Goal: Task Accomplishment & Management: Use online tool/utility

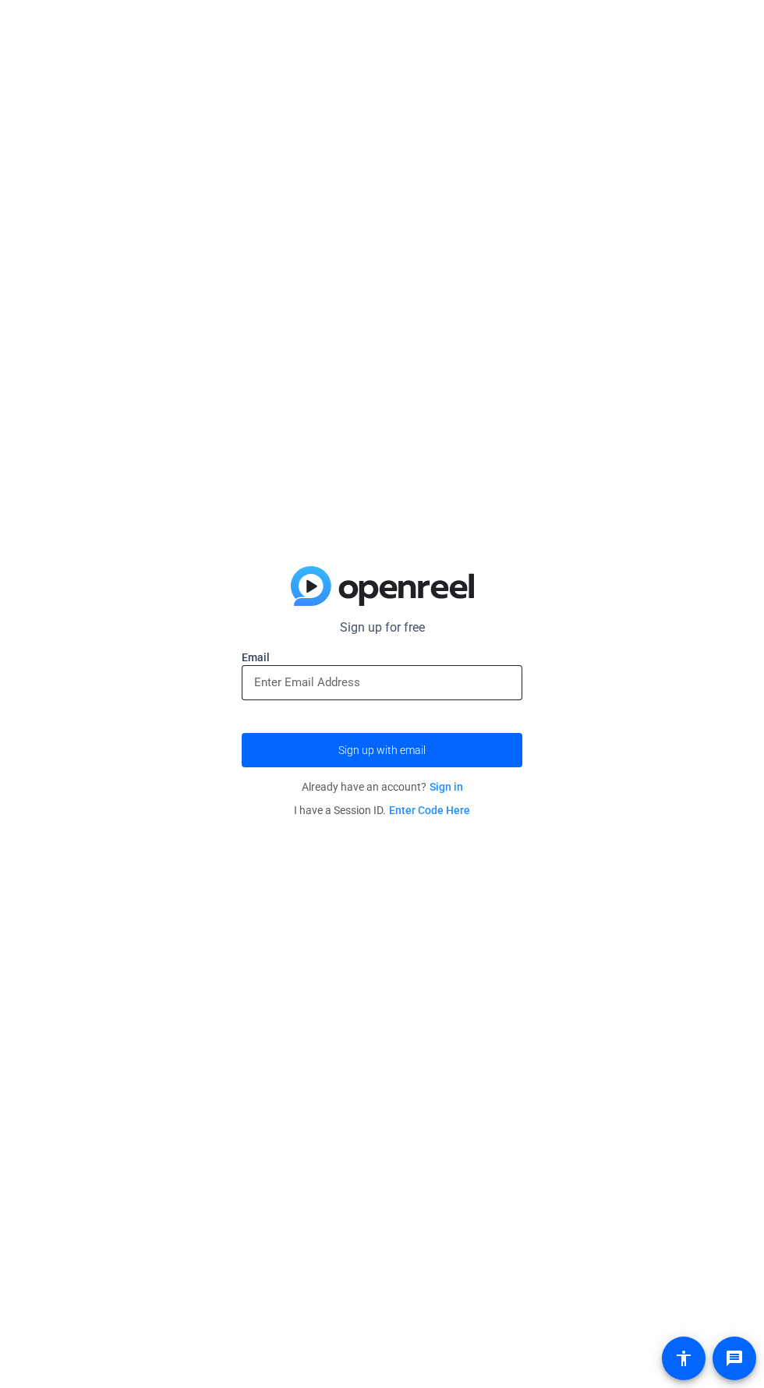
click at [466, 682] on input "email" at bounding box center [382, 682] width 256 height 19
type input "elvis.evans@optum.com"
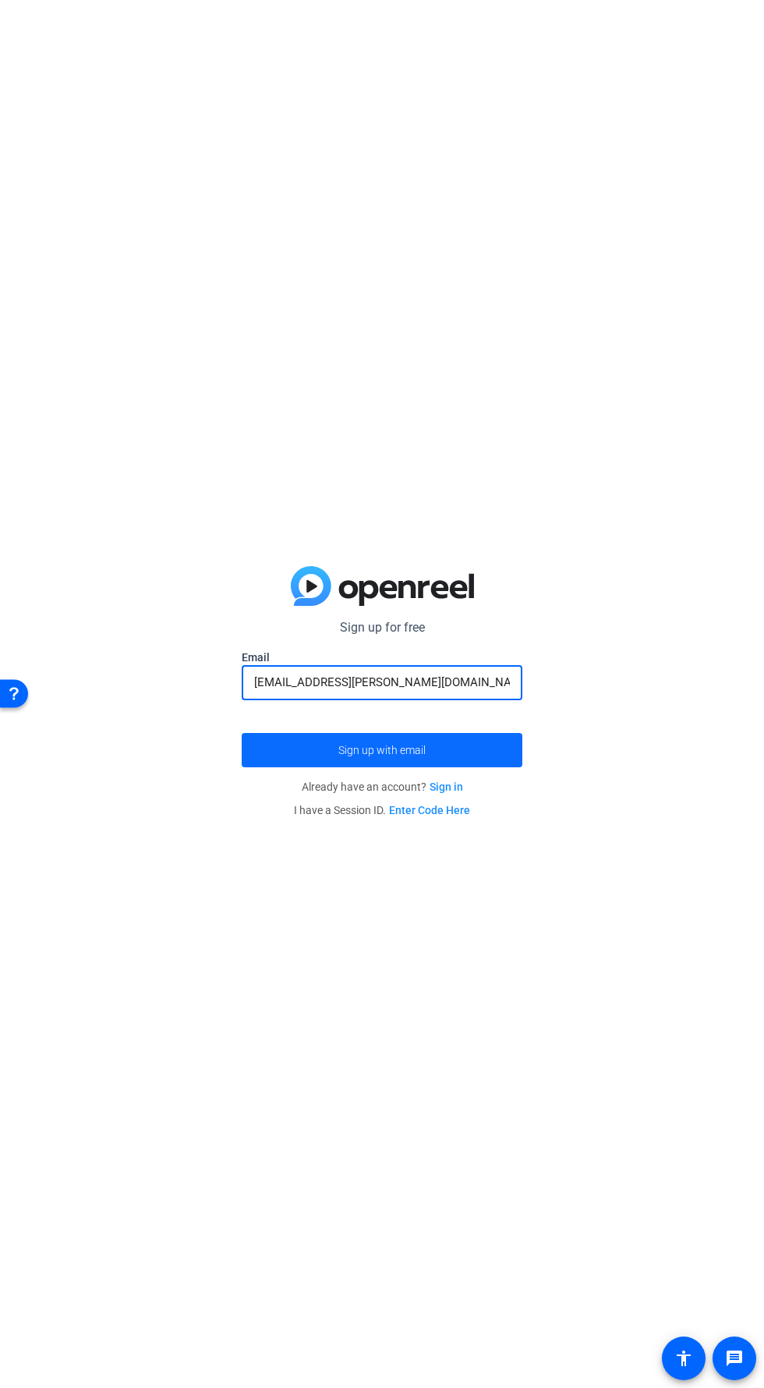
click at [473, 751] on span "submit" at bounding box center [382, 749] width 281 height 37
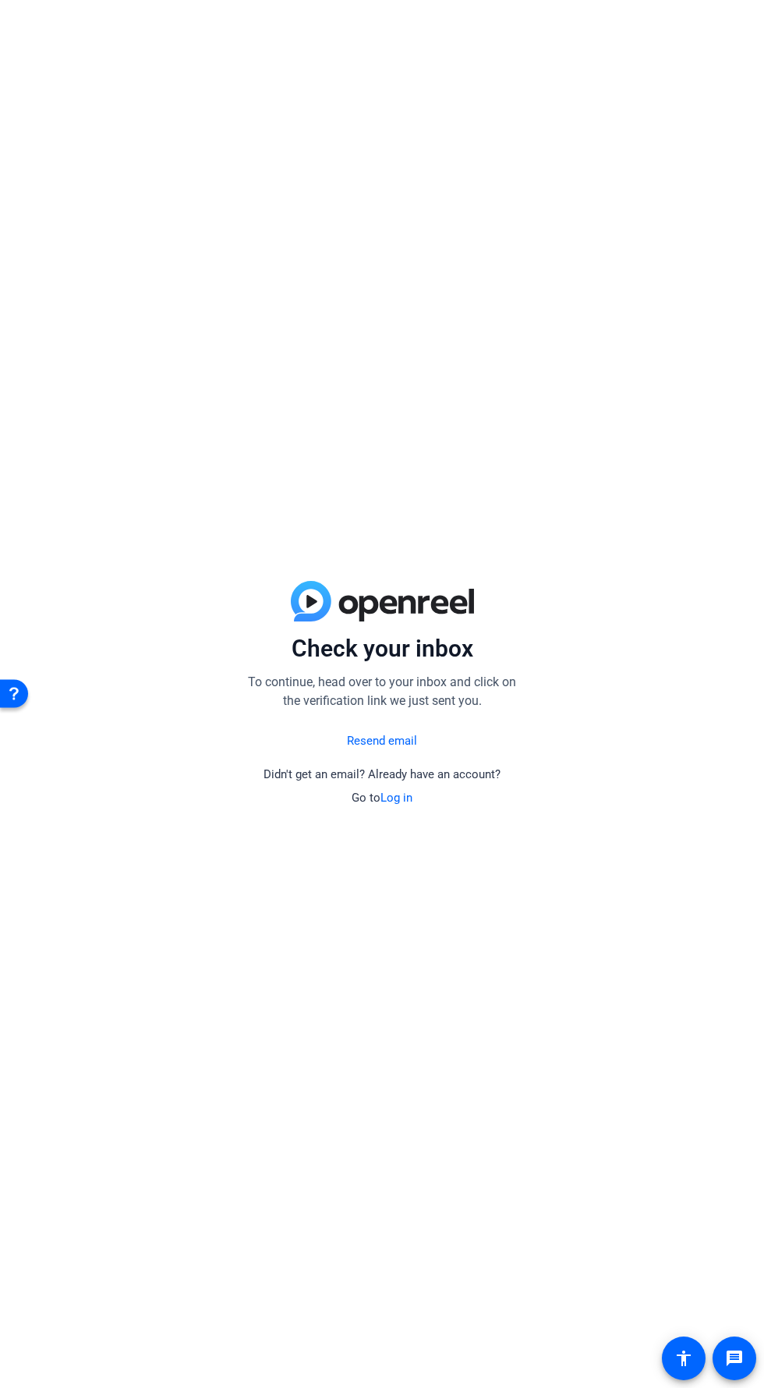
click at [398, 797] on link "Log in" at bounding box center [396, 797] width 32 height 14
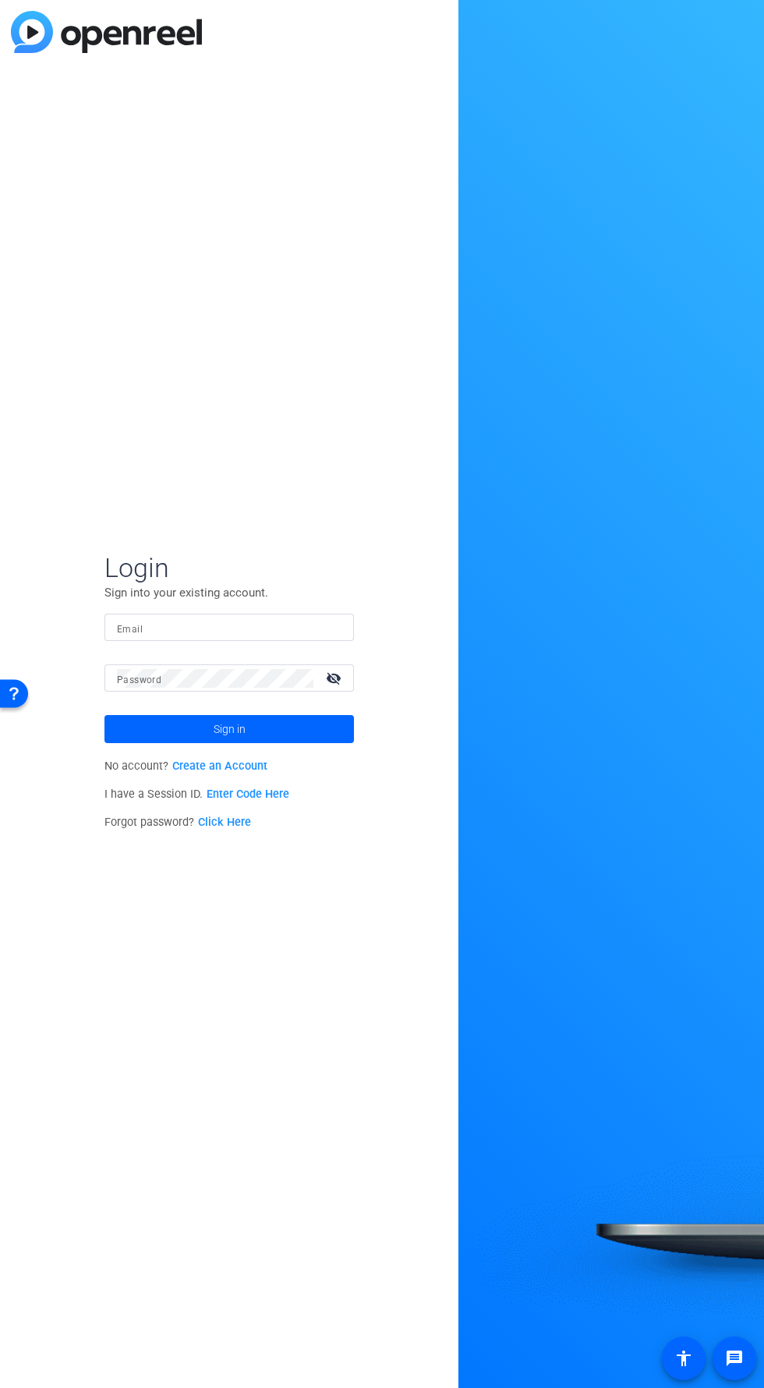
click at [238, 634] on input "Email" at bounding box center [229, 627] width 225 height 19
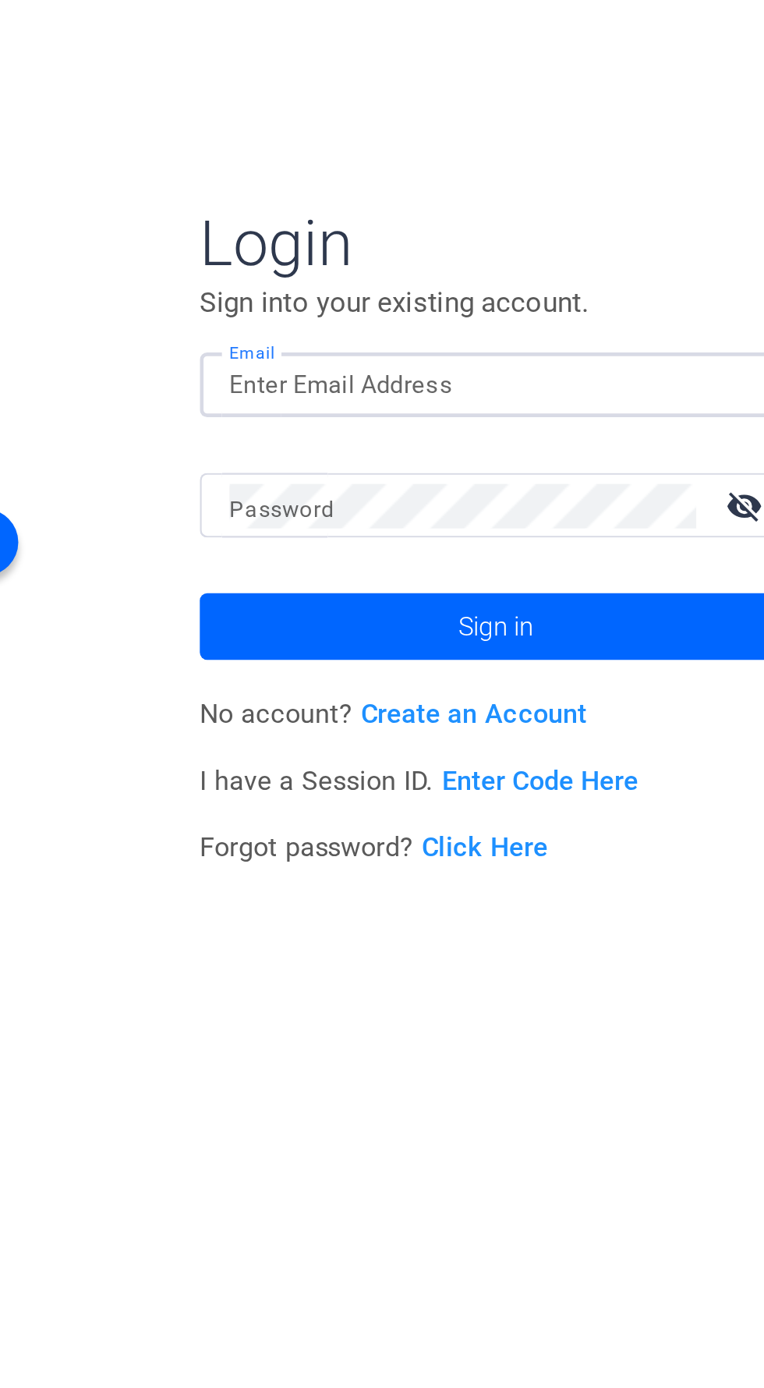
type input "elvis.evans@optum.com"
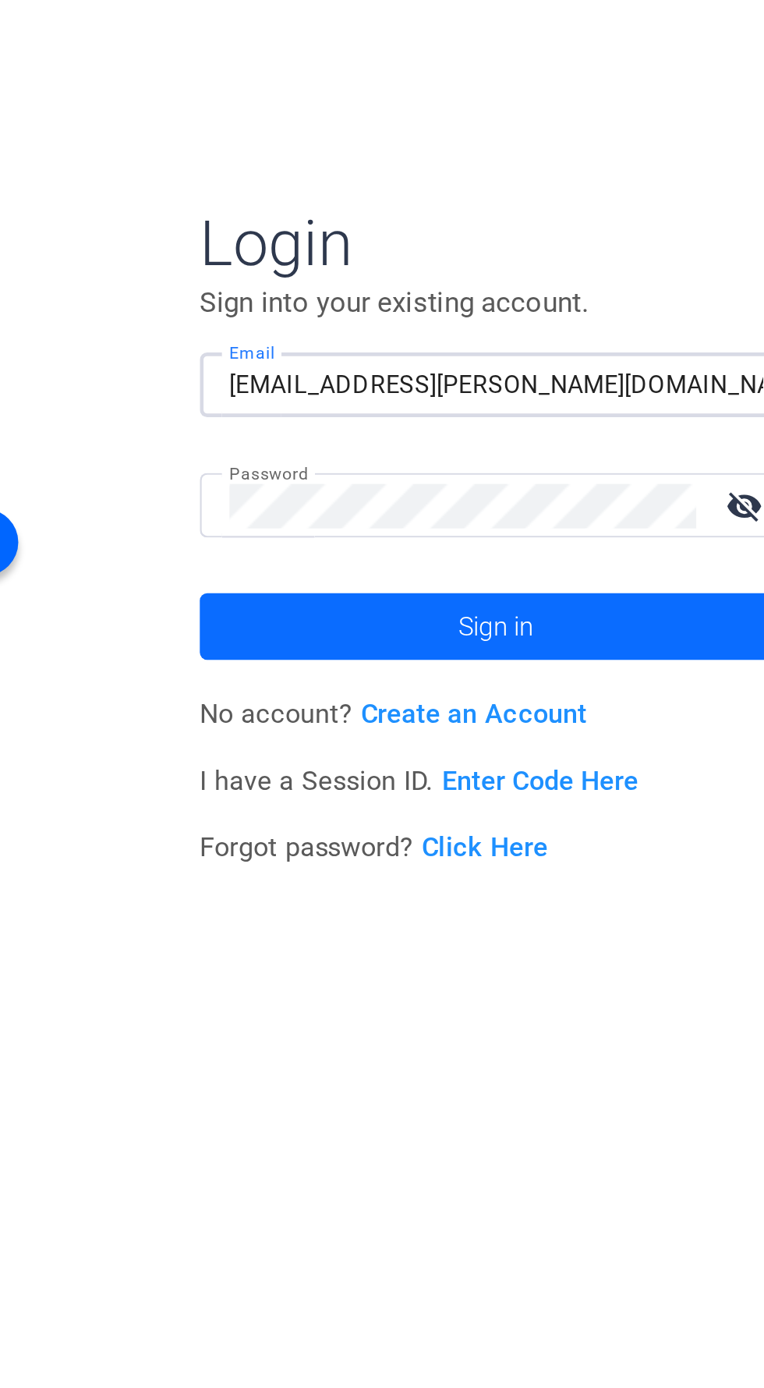
click at [251, 725] on span at bounding box center [228, 728] width 249 height 37
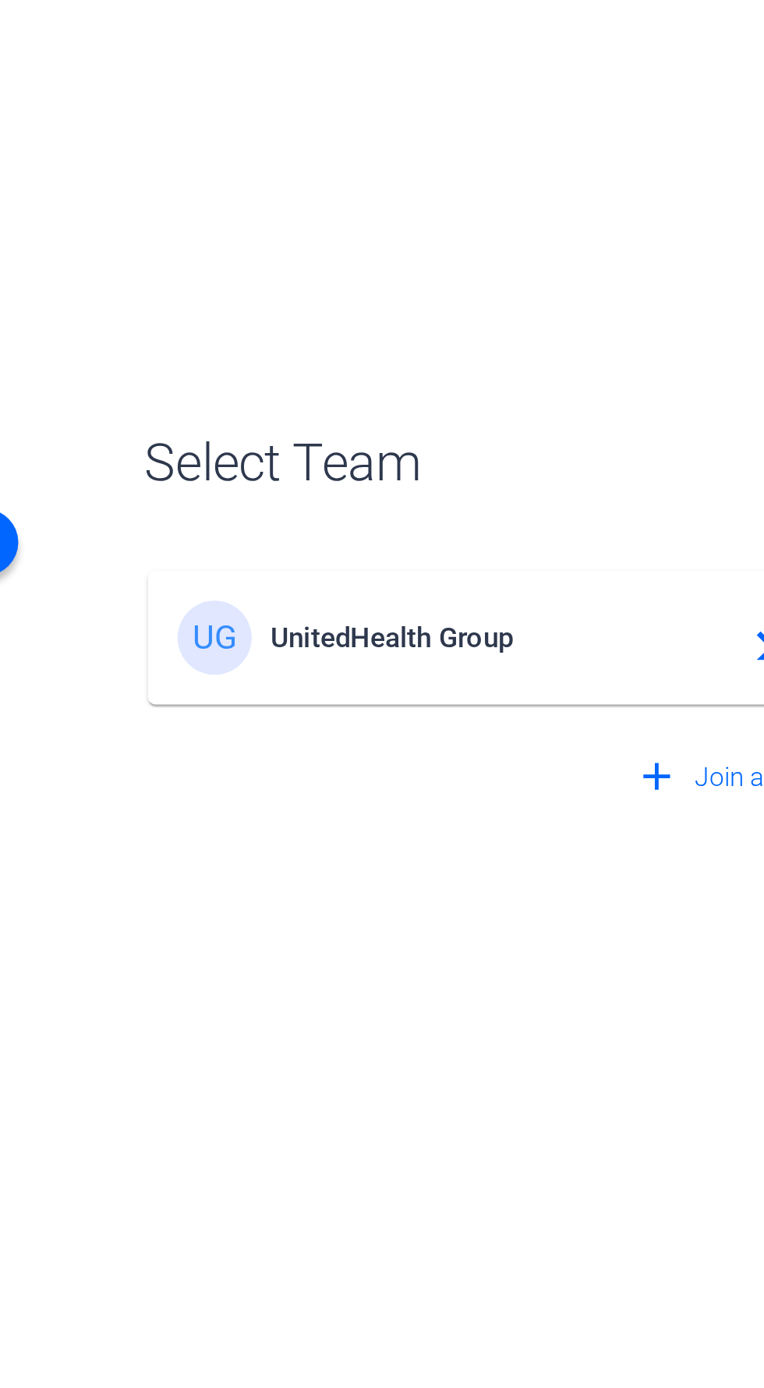
click at [214, 733] on span "UnitedHealth Group" at bounding box center [231, 734] width 195 height 14
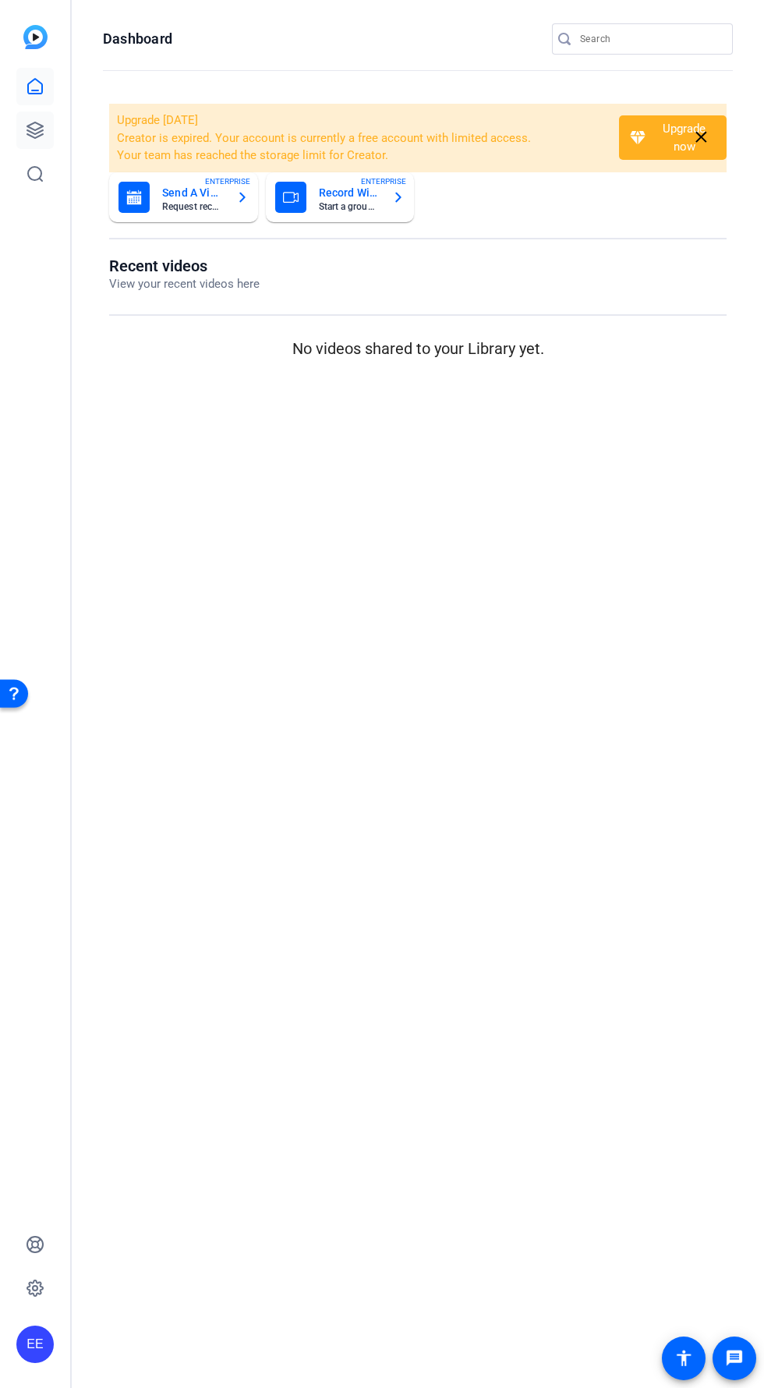
click at [48, 134] on link at bounding box center [34, 129] width 37 height 37
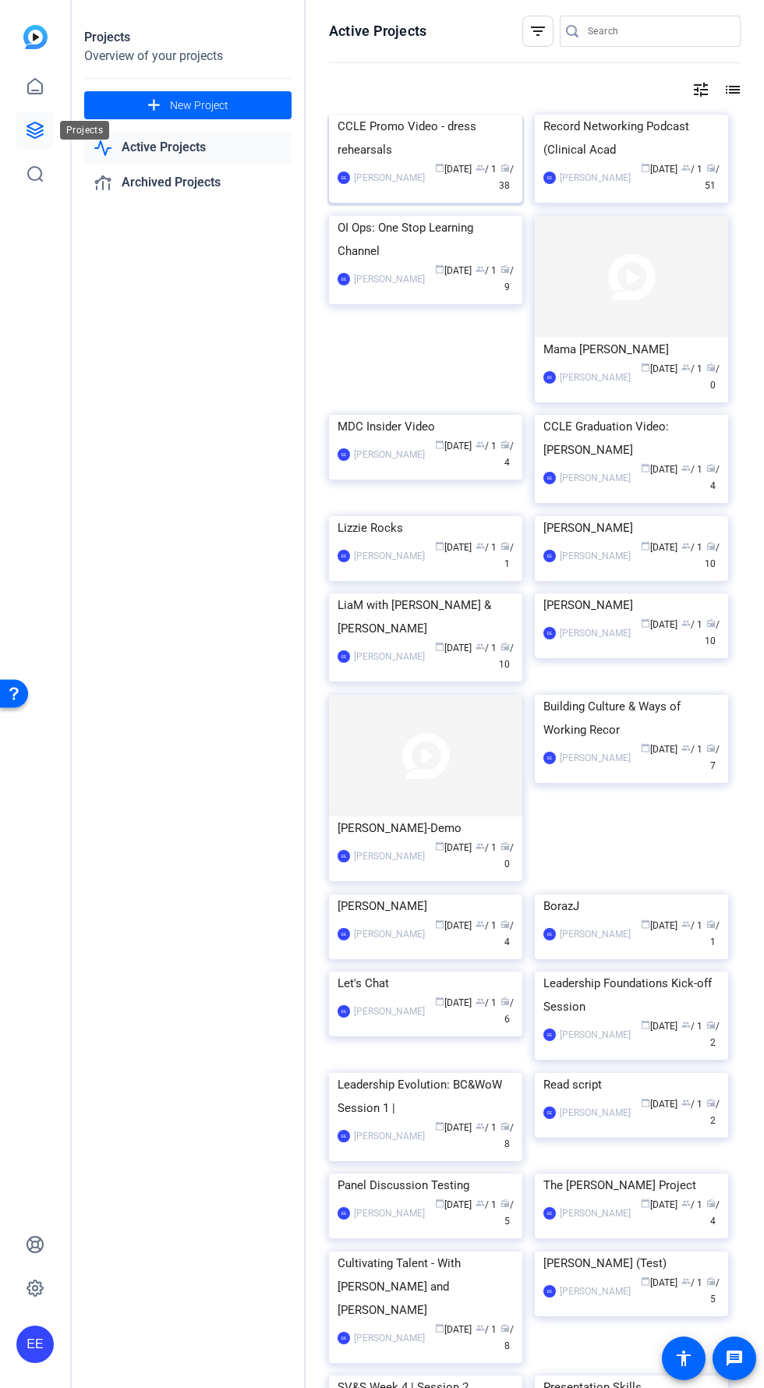
click at [460, 115] on img at bounding box center [425, 115] width 193 height 0
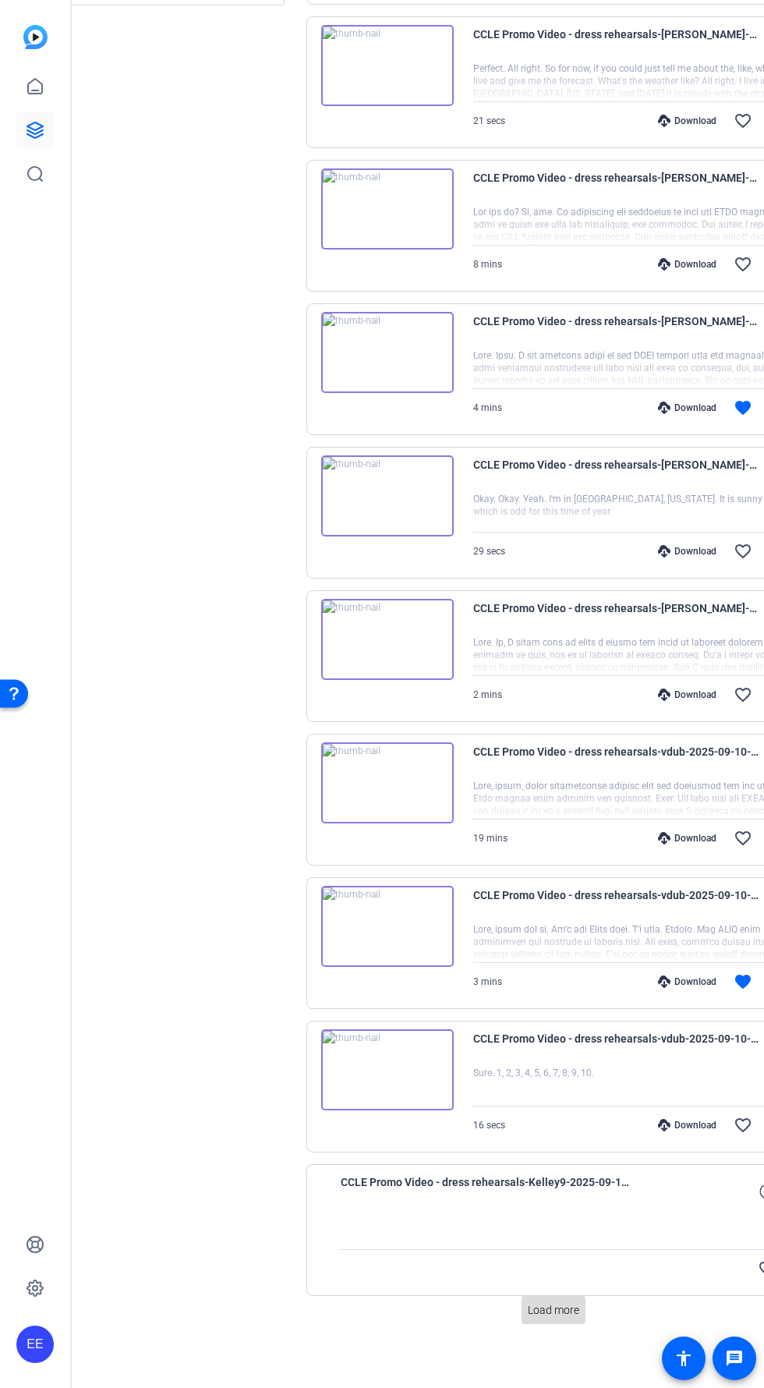
click at [585, 1310] on span at bounding box center [554, 1309] width 64 height 37
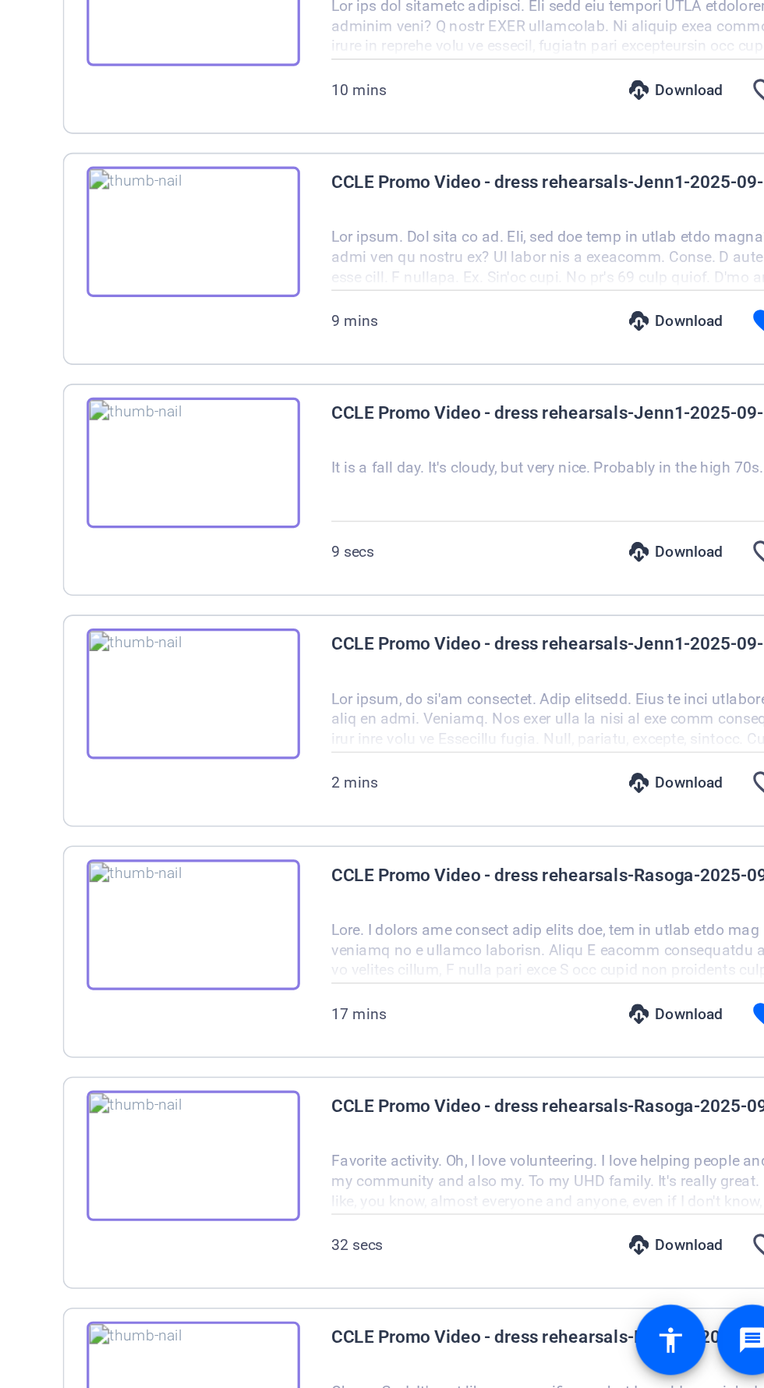
scroll to position [1589, 0]
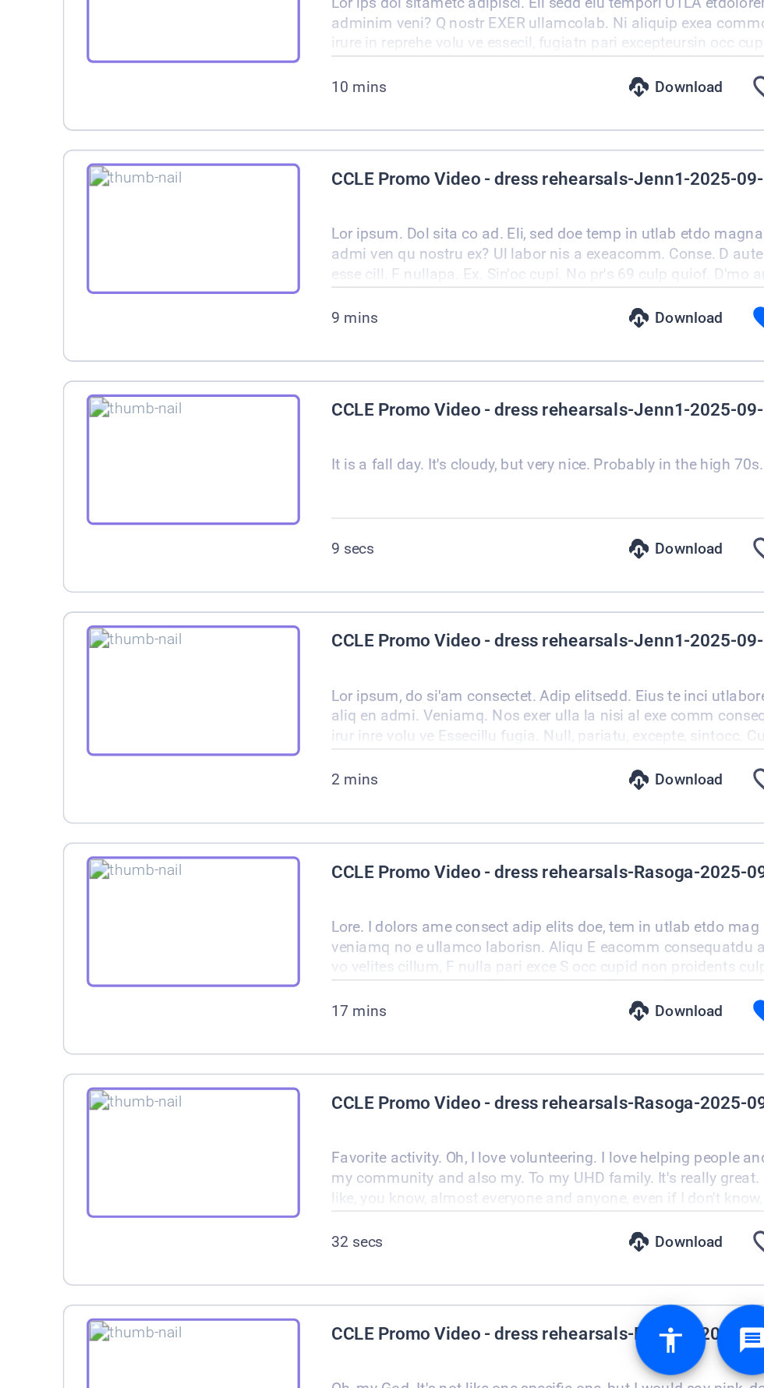
click at [565, 1058] on span "CCLE Promo Video - dress rehearsals-Rasoga-2025-09-09-12-36-19-977-1" at bounding box center [617, 1076] width 288 height 37
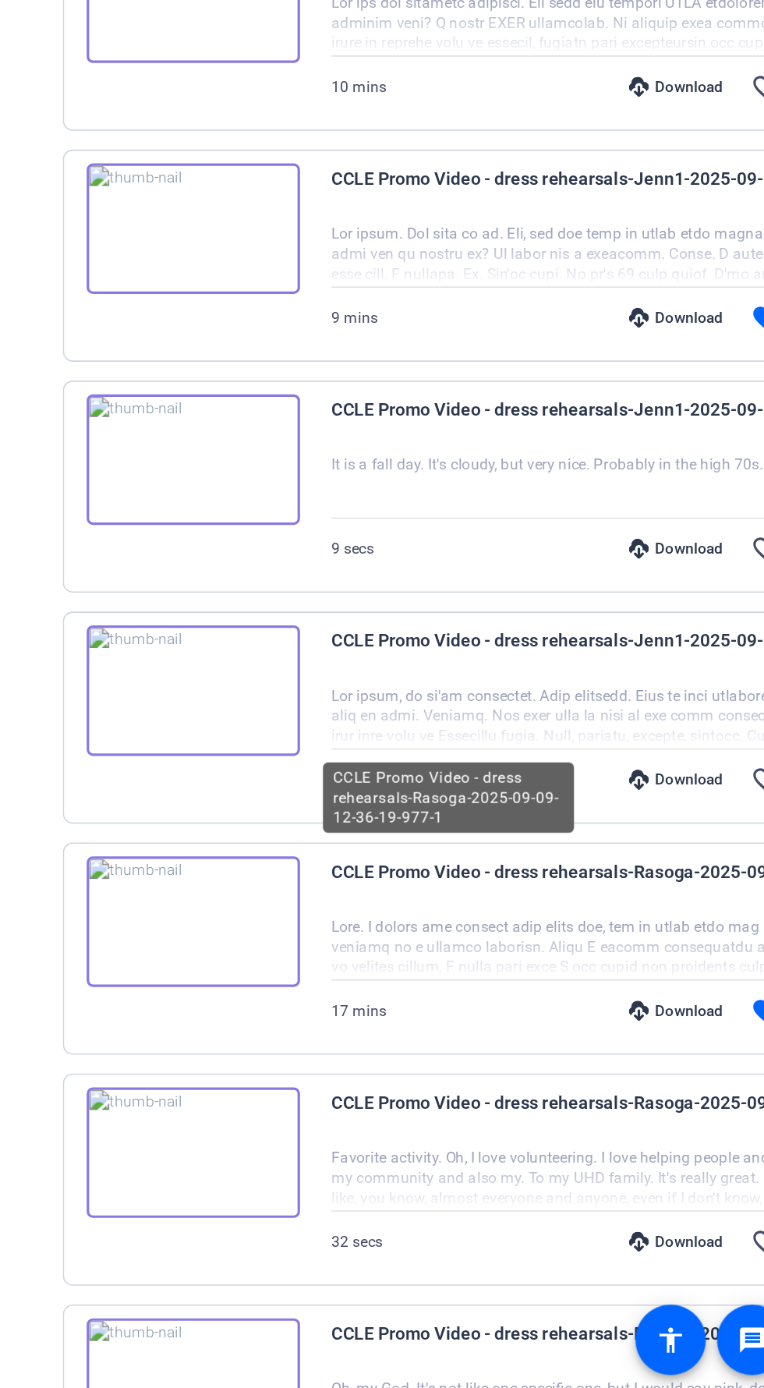
click at [593, 1080] on span "CCLE Promo Video - dress rehearsals-Rasoga-2025-09-09-12-36-19-977-1" at bounding box center [617, 1076] width 288 height 37
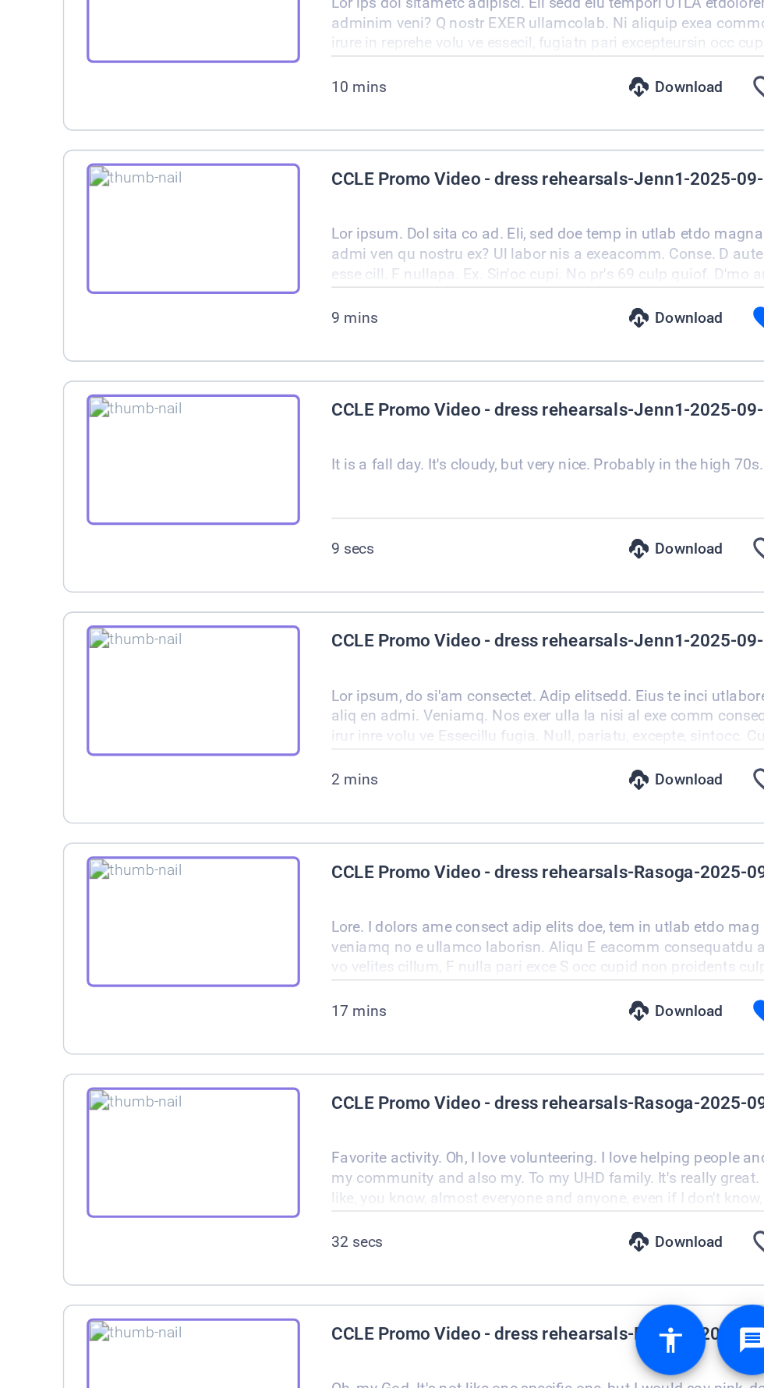
click at [546, 1112] on div at bounding box center [636, 1114] width 326 height 39
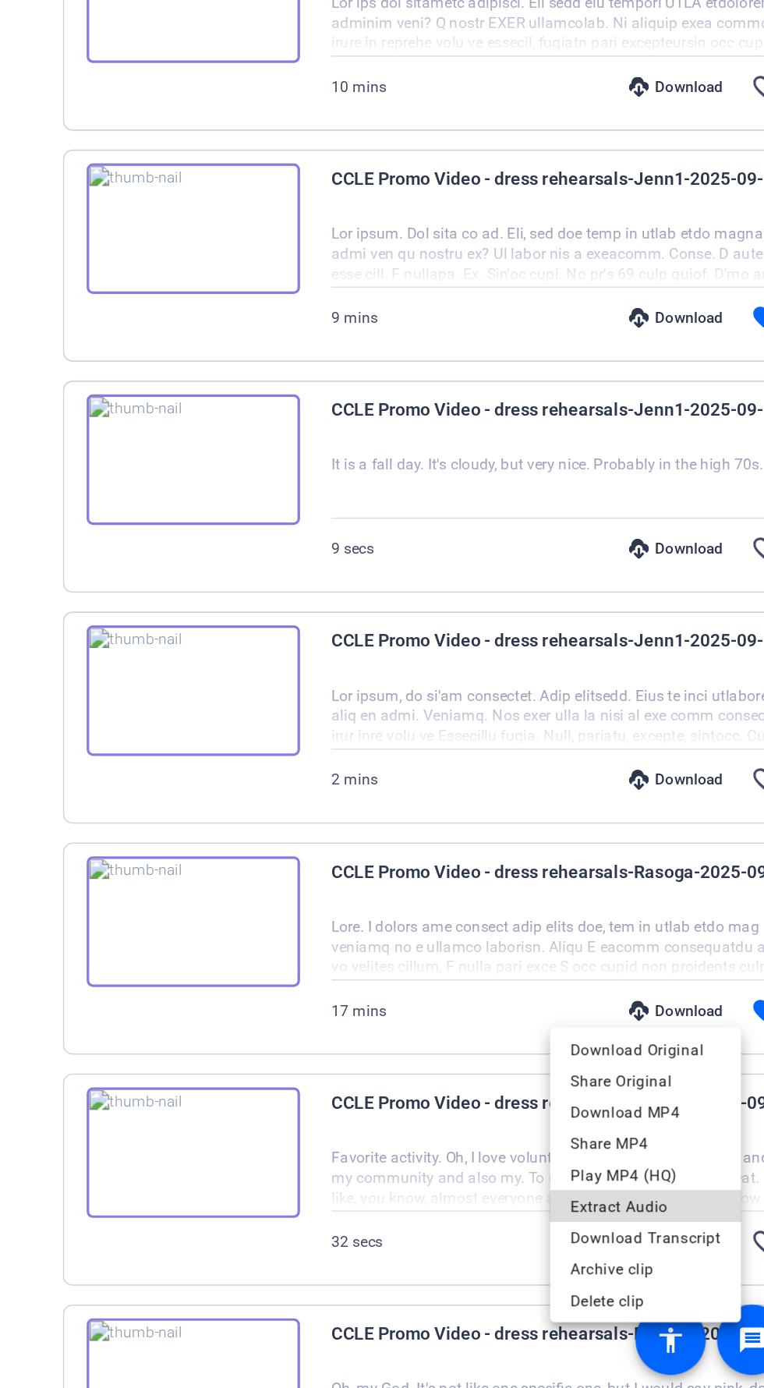
click at [678, 1274] on span "Extract Audio" at bounding box center [668, 1274] width 94 height 19
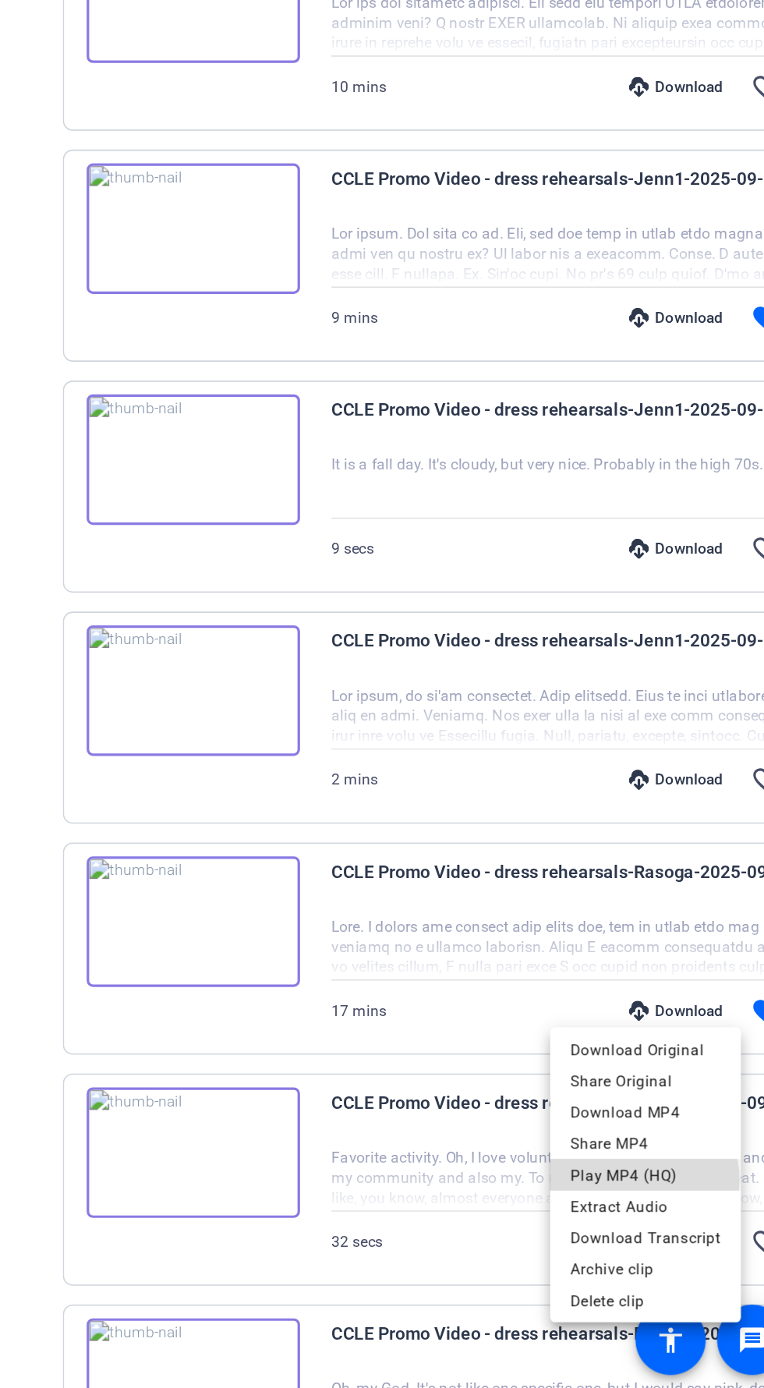
click at [664, 1257] on span "Play MP4 (HQ)" at bounding box center [668, 1255] width 94 height 19
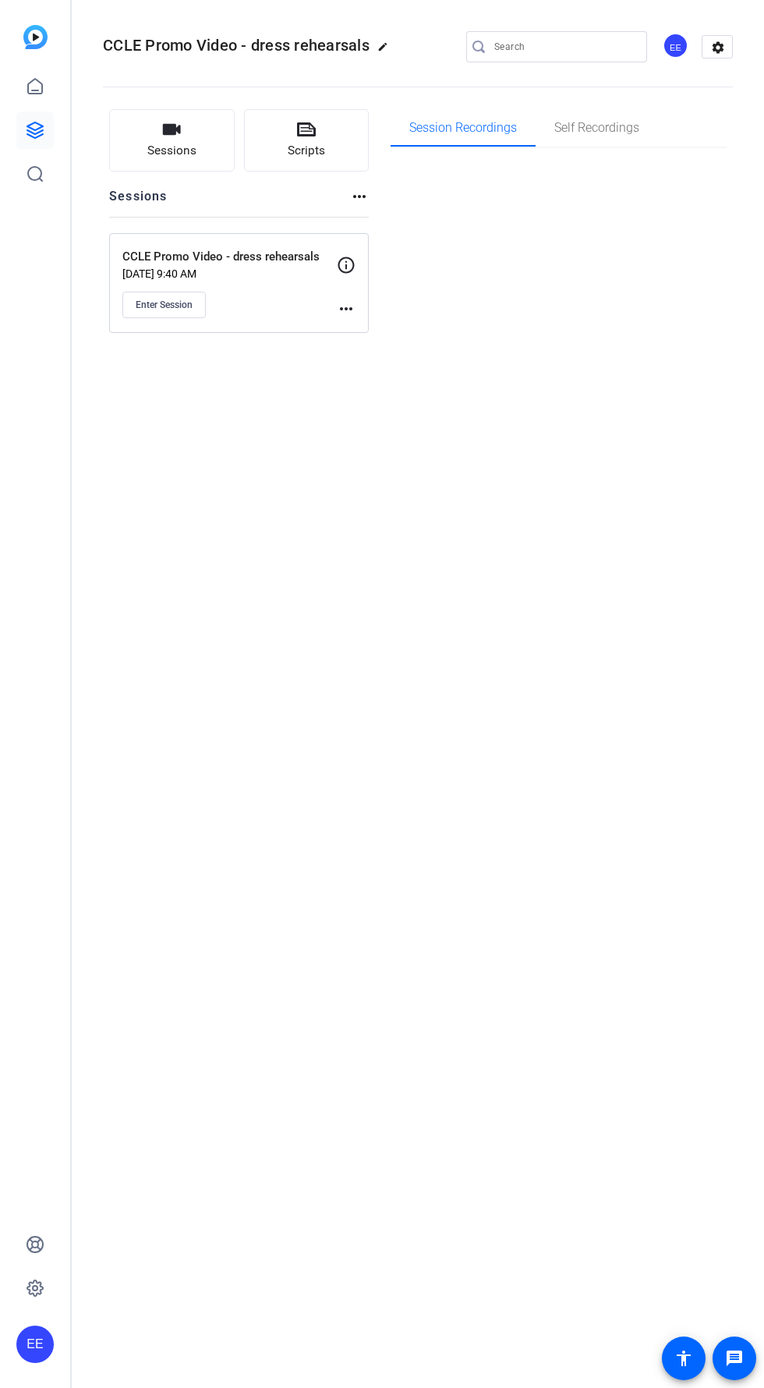
click at [213, 272] on p "[DATE] 9:40 AM" at bounding box center [229, 273] width 214 height 12
click at [543, 70] on div at bounding box center [556, 70] width 181 height 17
click at [546, 46] on input "Search" at bounding box center [564, 46] width 140 height 19
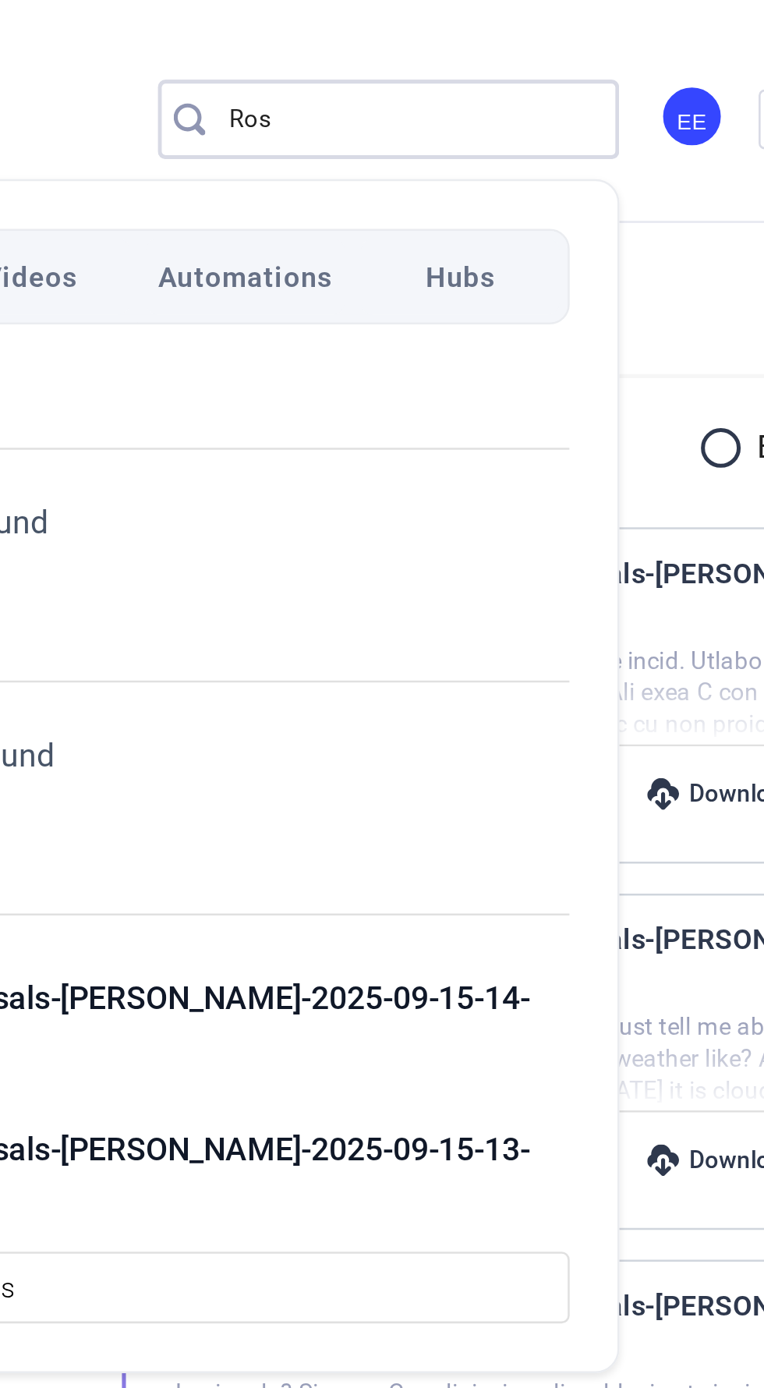
type input "Ros"
click at [674, 235] on div at bounding box center [382, 694] width 764 height 1388
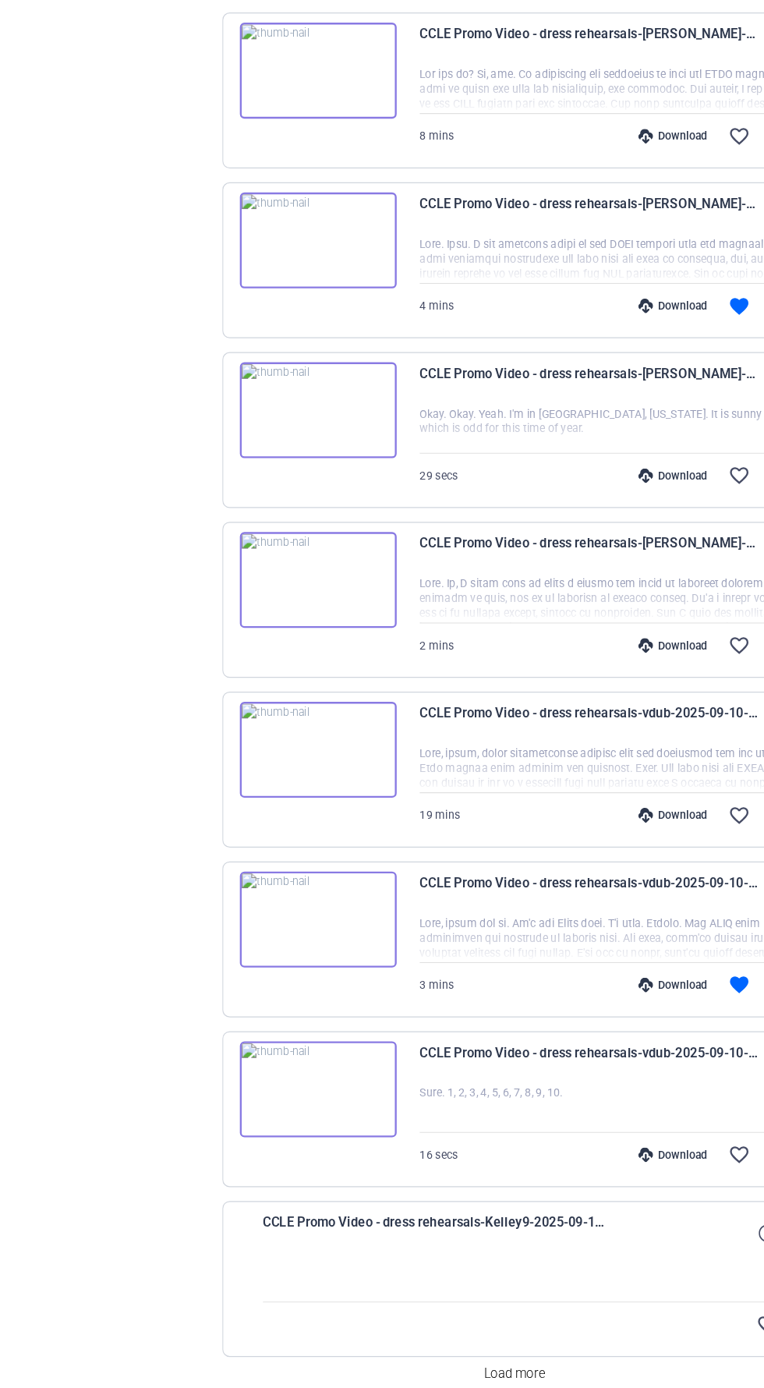
scroll to position [334, 0]
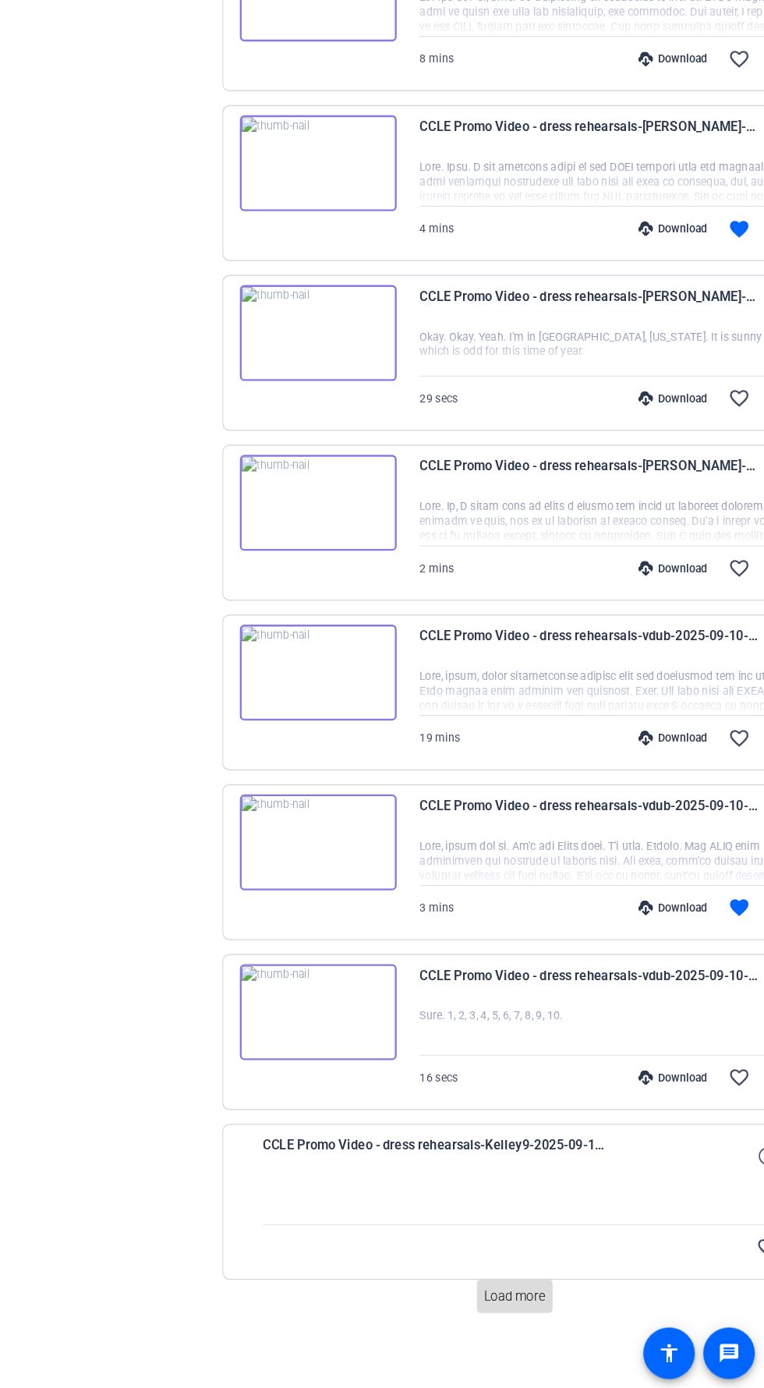
click at [579, 1305] on span at bounding box center [554, 1309] width 64 height 37
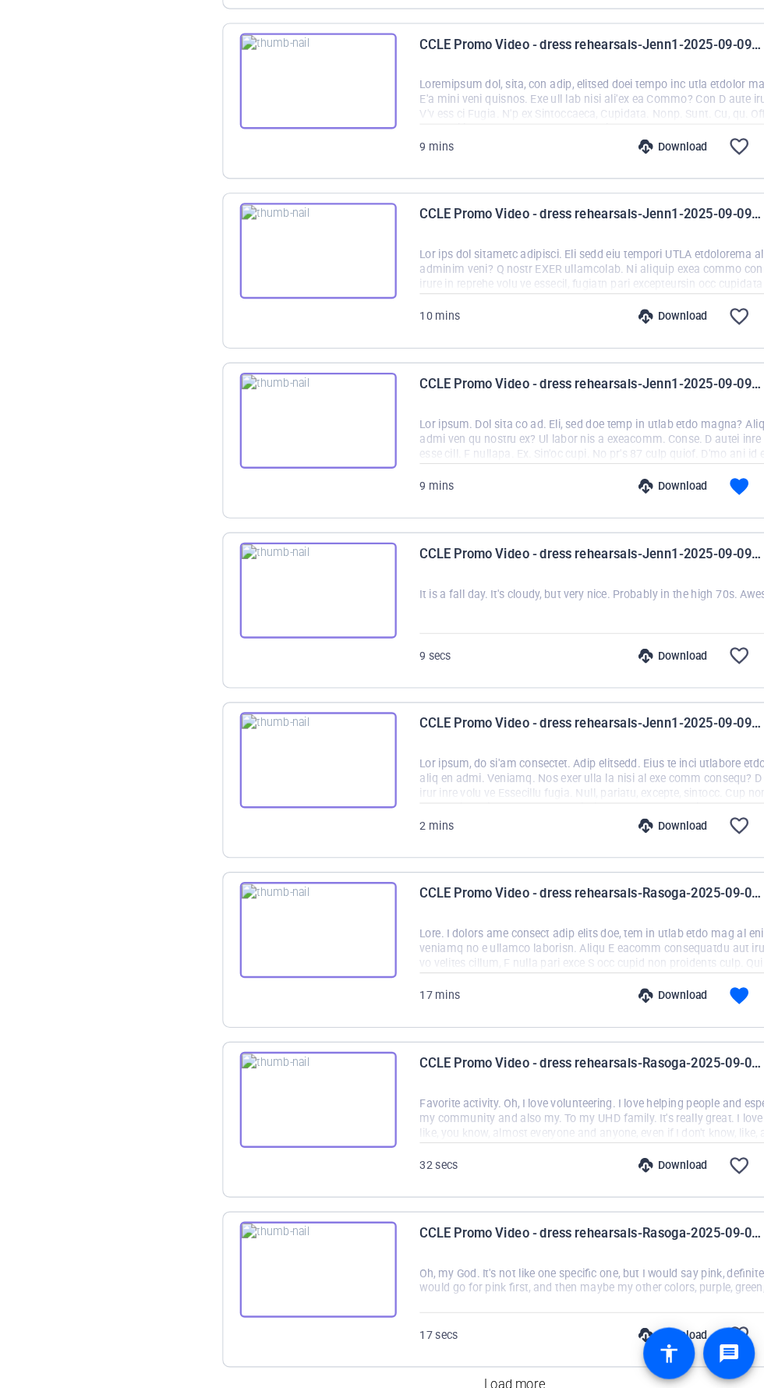
scroll to position [1763, 0]
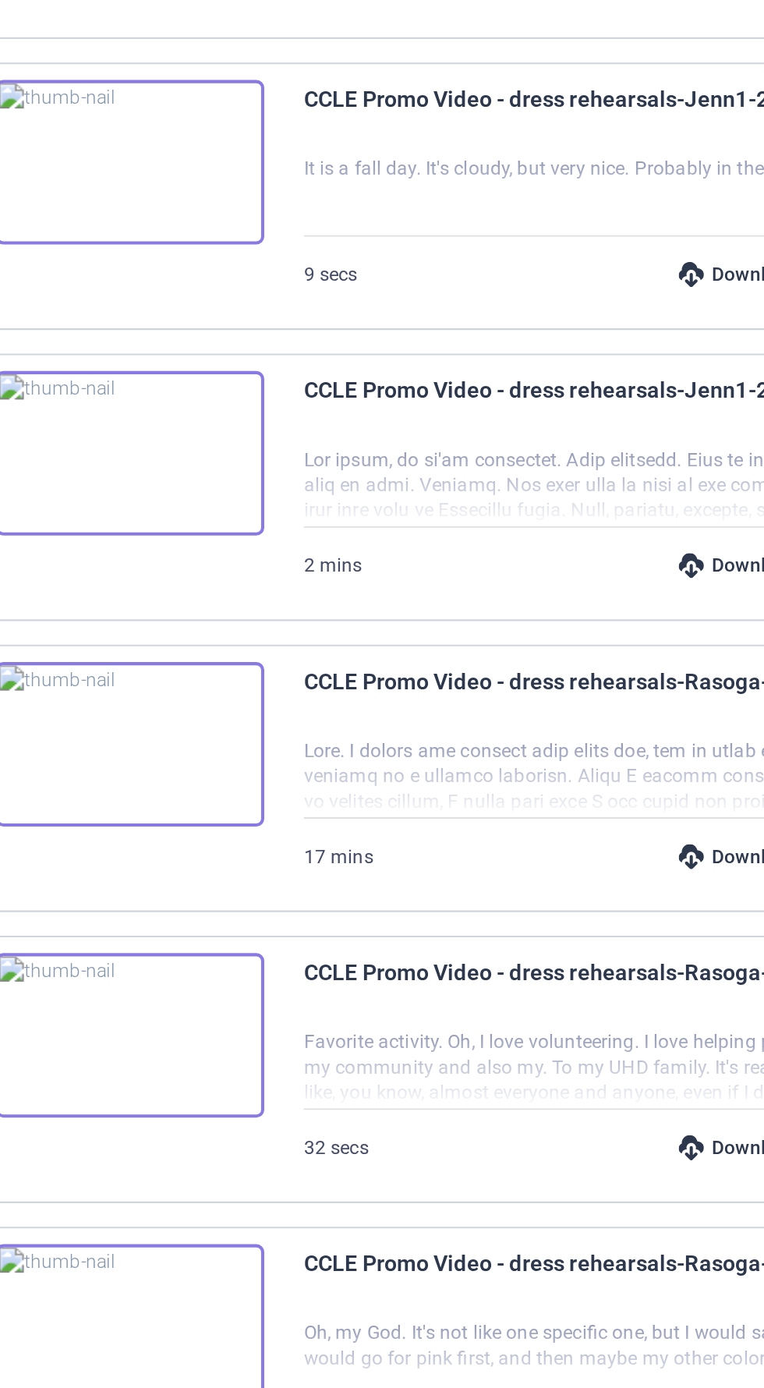
click at [597, 898] on span "CCLE Promo Video - dress rehearsals-Rasoga-2025-09-09-12-36-19-977-1" at bounding box center [617, 908] width 288 height 37
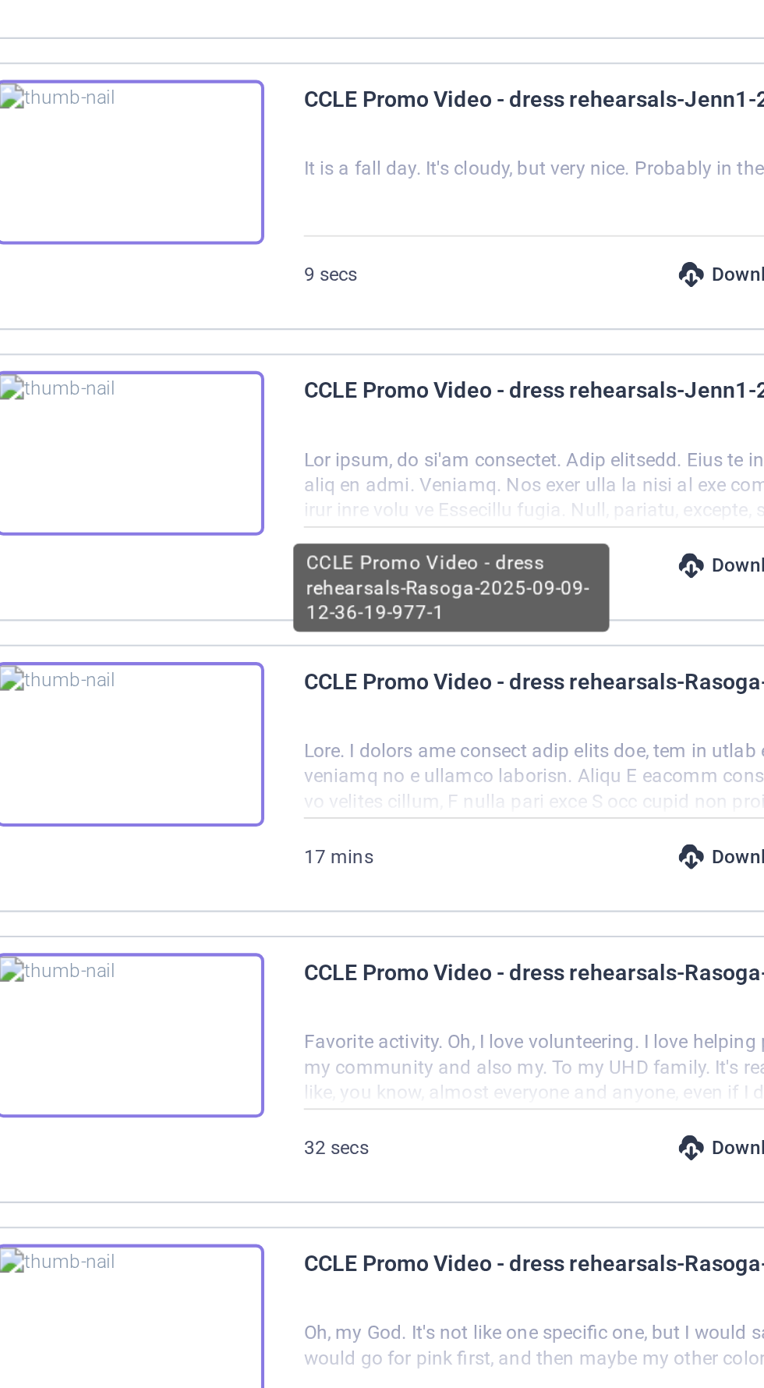
click at [473, 938] on div at bounding box center [636, 947] width 326 height 39
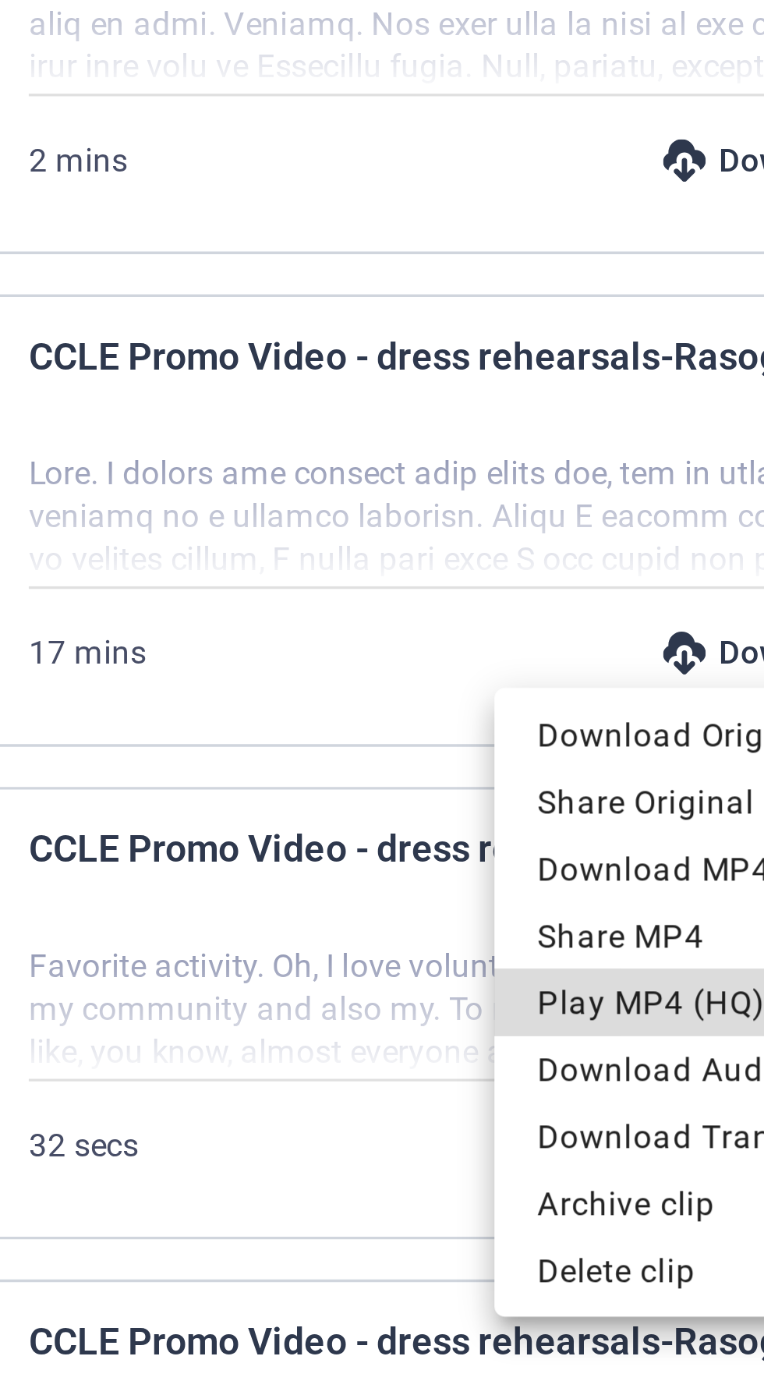
click at [659, 1085] on span "Play MP4 (HQ)" at bounding box center [668, 1088] width 94 height 19
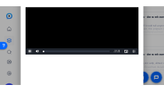
scroll to position [0, 0]
